Goal: Obtain resource: Download file/media

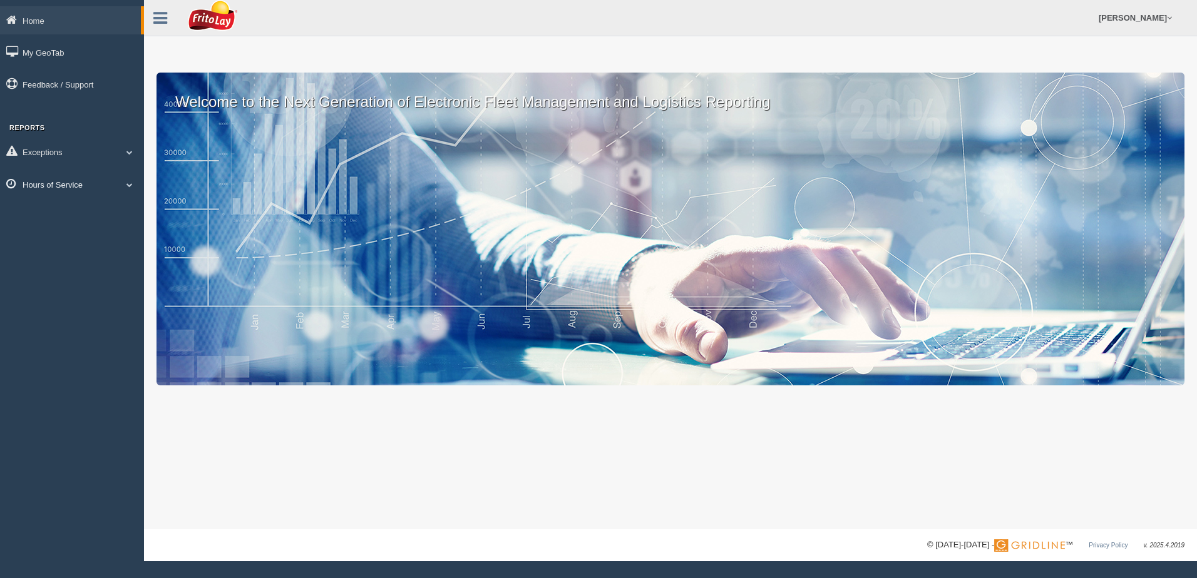
click at [131, 185] on span at bounding box center [129, 184] width 16 height 6
click at [110, 233] on link "HOS Violation Audit Reports" at bounding box center [82, 235] width 118 height 23
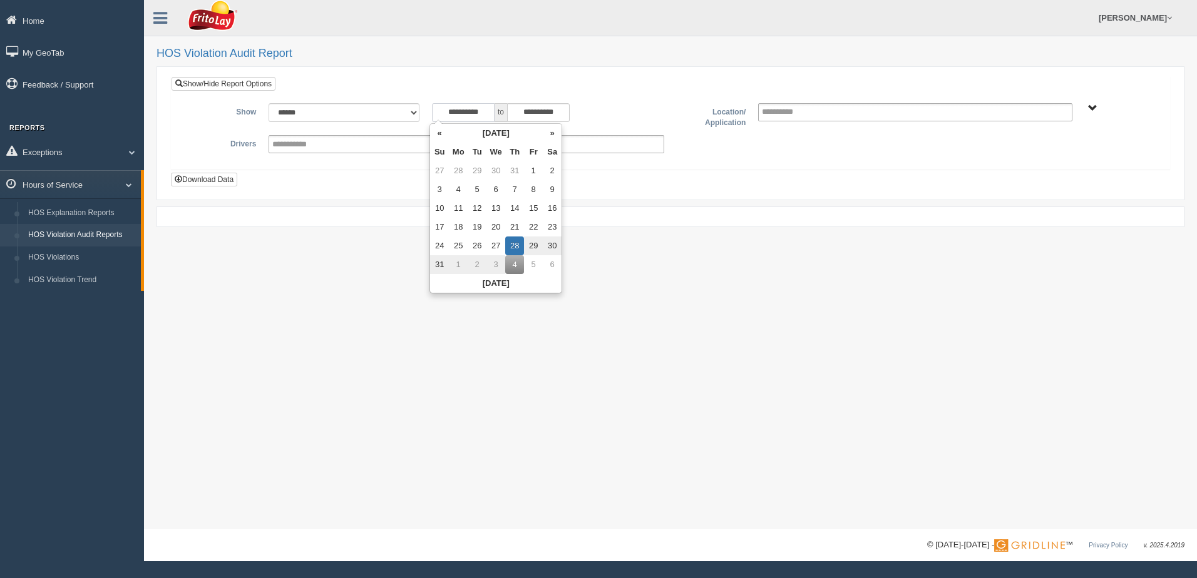
click at [439, 116] on input "**********" at bounding box center [463, 112] width 63 height 19
click at [441, 225] on td "17" at bounding box center [439, 227] width 19 height 19
type input "**********"
click at [1094, 108] on span "NORTHCENTRAL REGION" at bounding box center [1092, 108] width 9 height 9
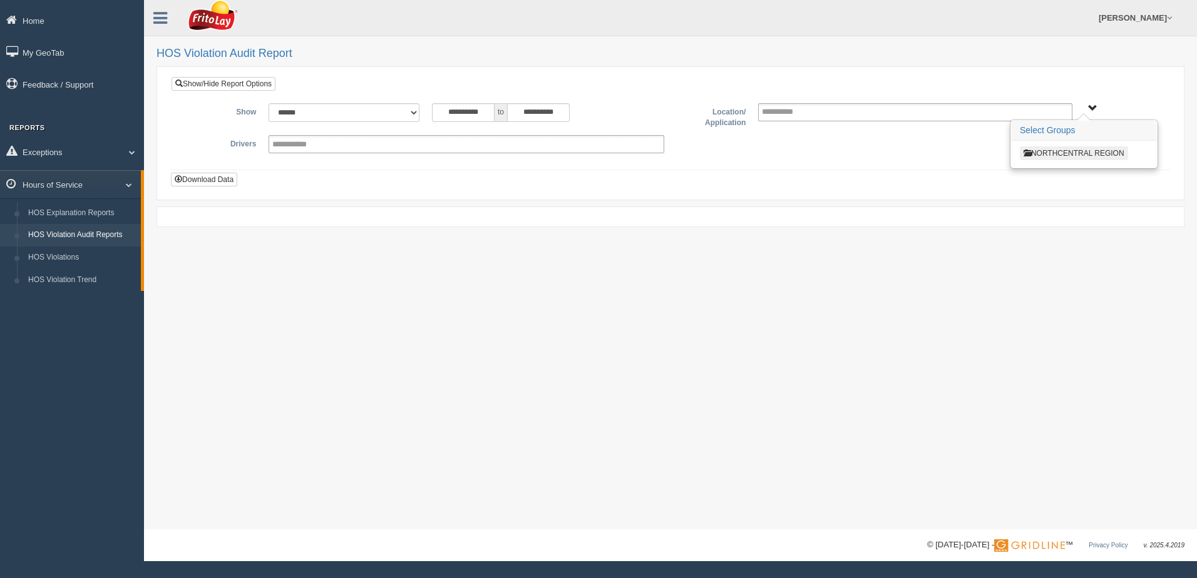
click at [1088, 156] on button "NORTHCENTRAL REGION" at bounding box center [1073, 153] width 108 height 14
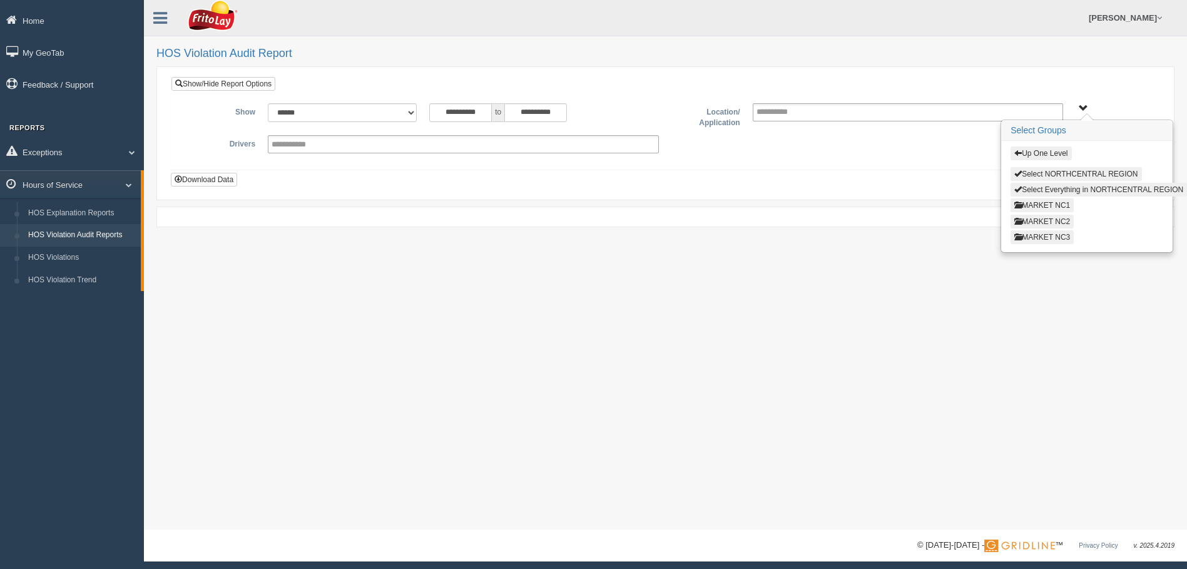
click at [1057, 237] on button "MARKET NC3" at bounding box center [1042, 237] width 63 height 14
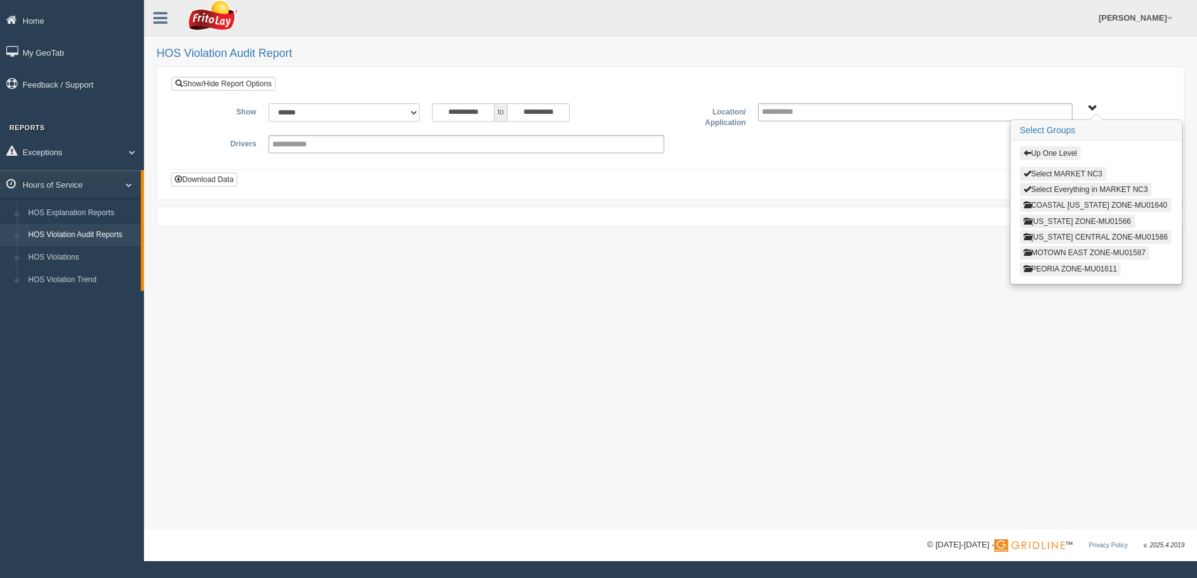
click at [1063, 250] on button "MOTOWN EAST ZONE-MU01587" at bounding box center [1084, 253] width 130 height 14
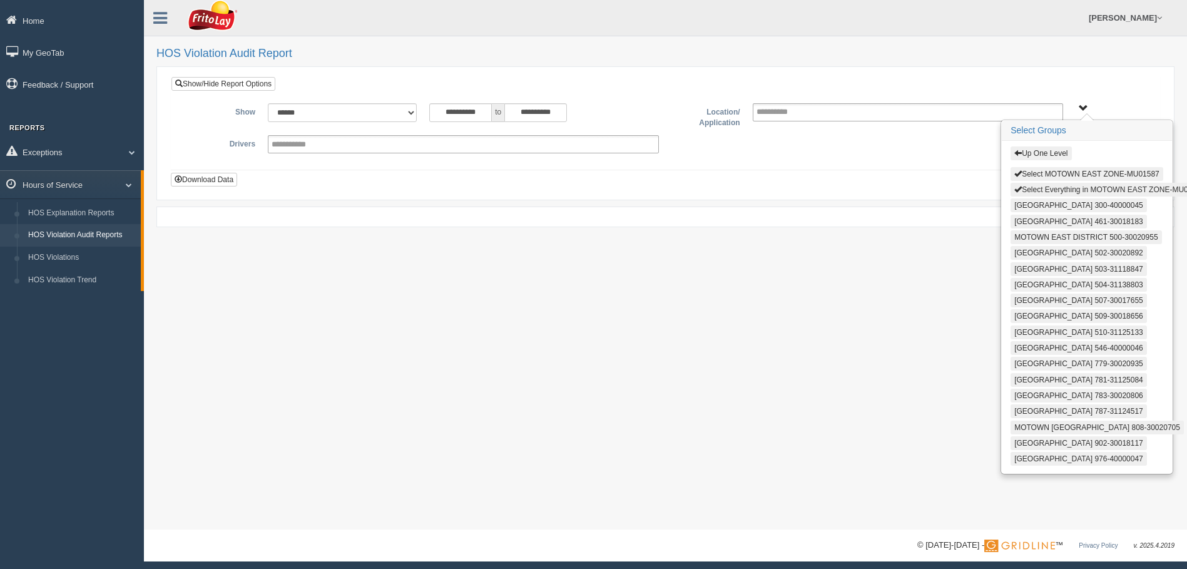
click at [1038, 189] on button "Select Everything in MOTOWN EAST ZONE-MU01587" at bounding box center [1110, 190] width 198 height 14
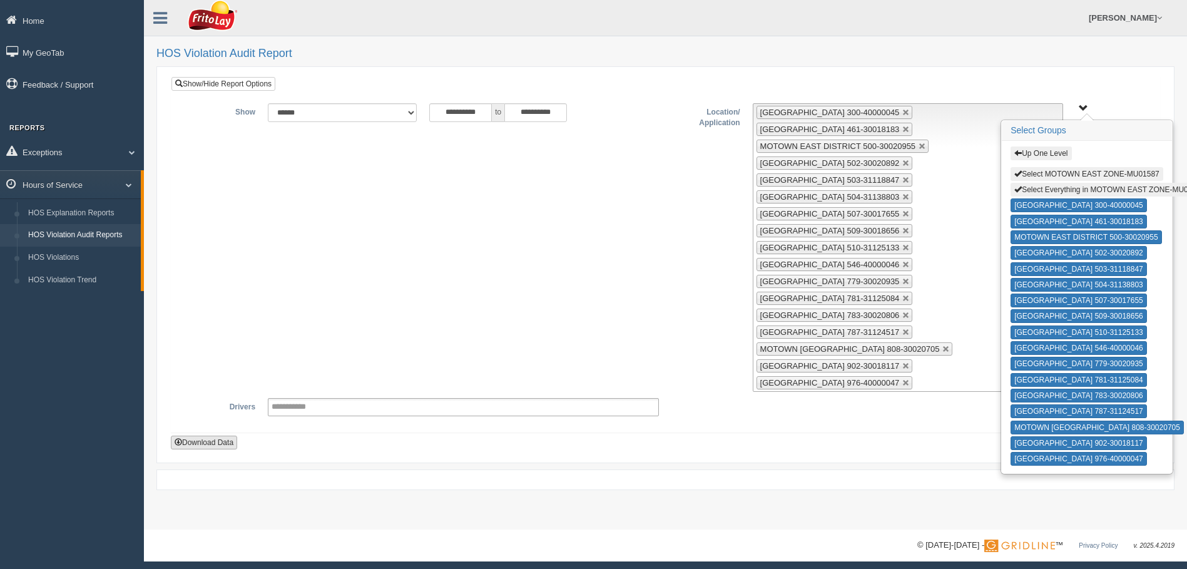
click at [200, 444] on button "Download Data" at bounding box center [204, 443] width 66 height 14
